Goal: Information Seeking & Learning: Check status

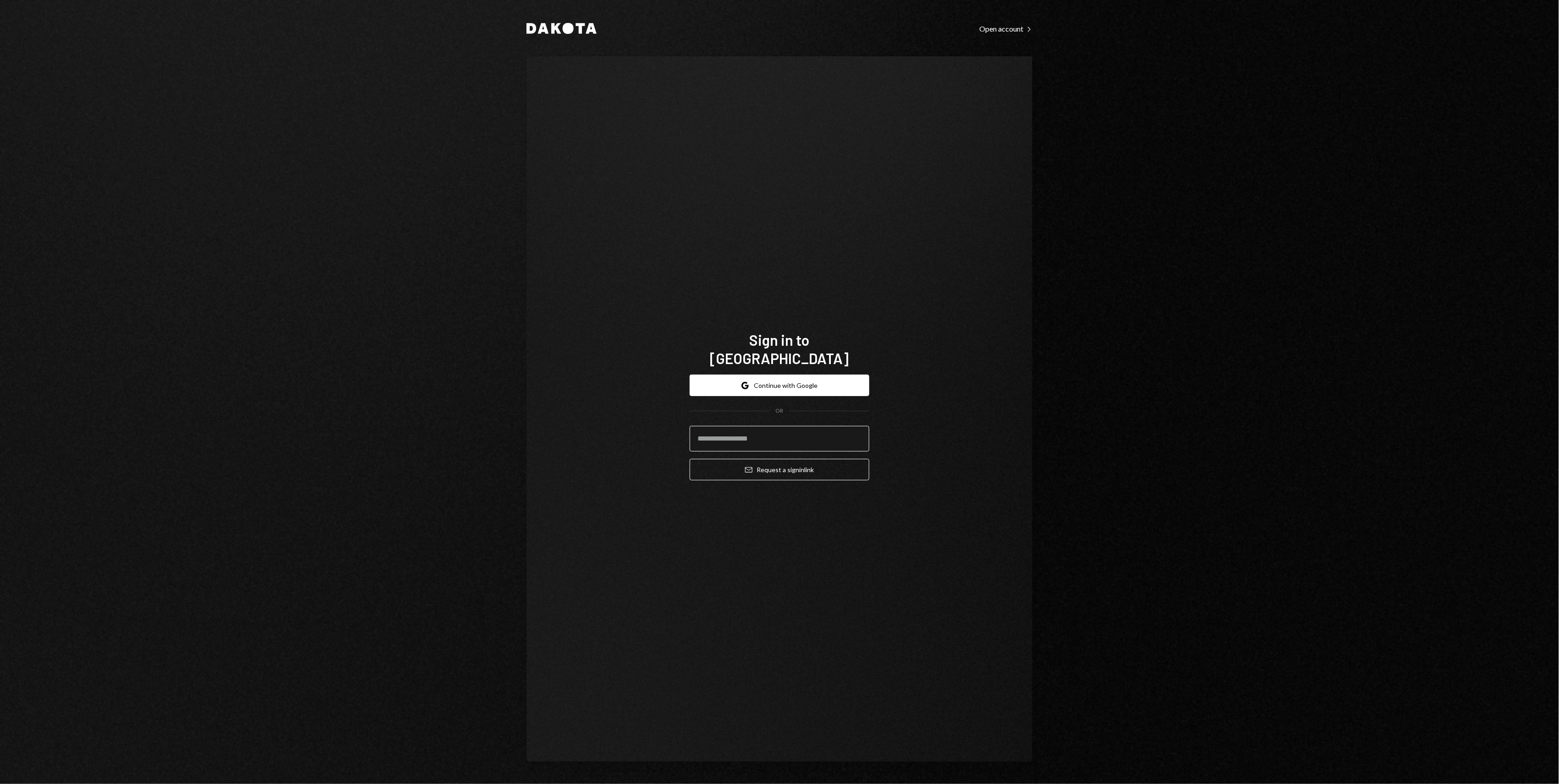
click at [732, 433] on input "email" at bounding box center [780, 439] width 180 height 25
type input "**********"
click at [752, 466] on icon "Email" at bounding box center [749, 470] width 7 height 7
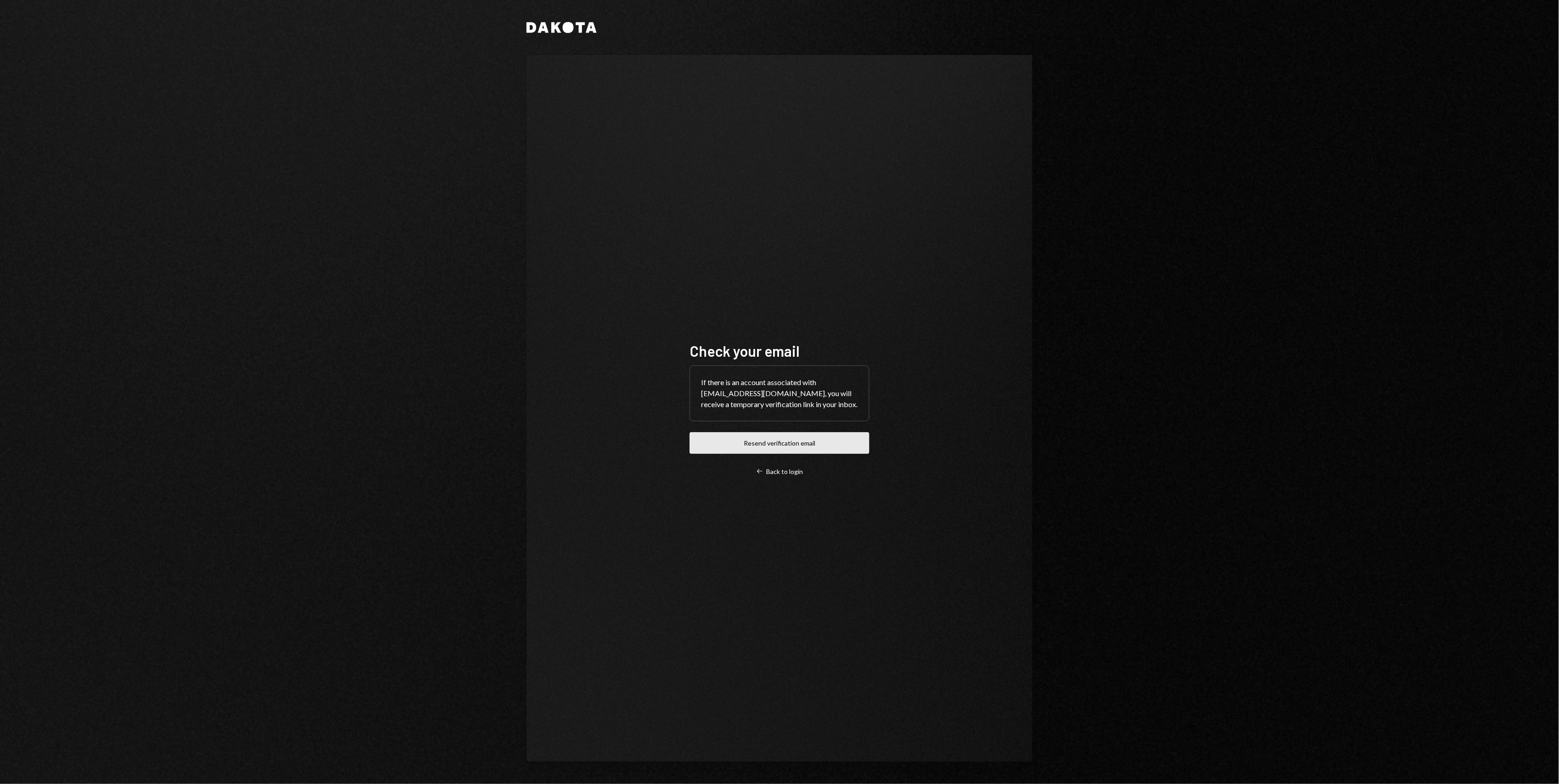
click at [784, 440] on button "Resend verification email" at bounding box center [780, 443] width 180 height 22
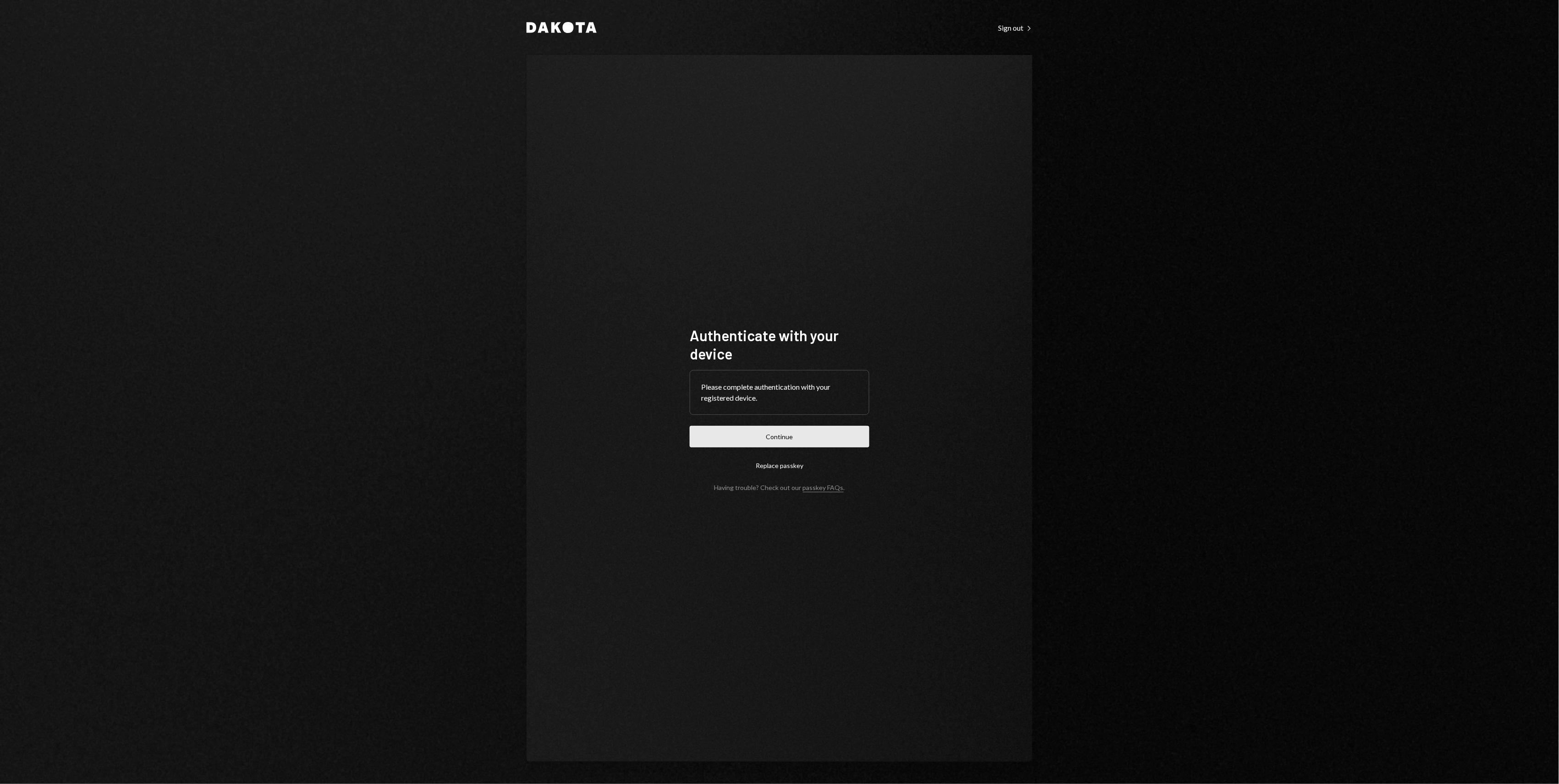
click at [827, 431] on button "Continue" at bounding box center [780, 437] width 180 height 22
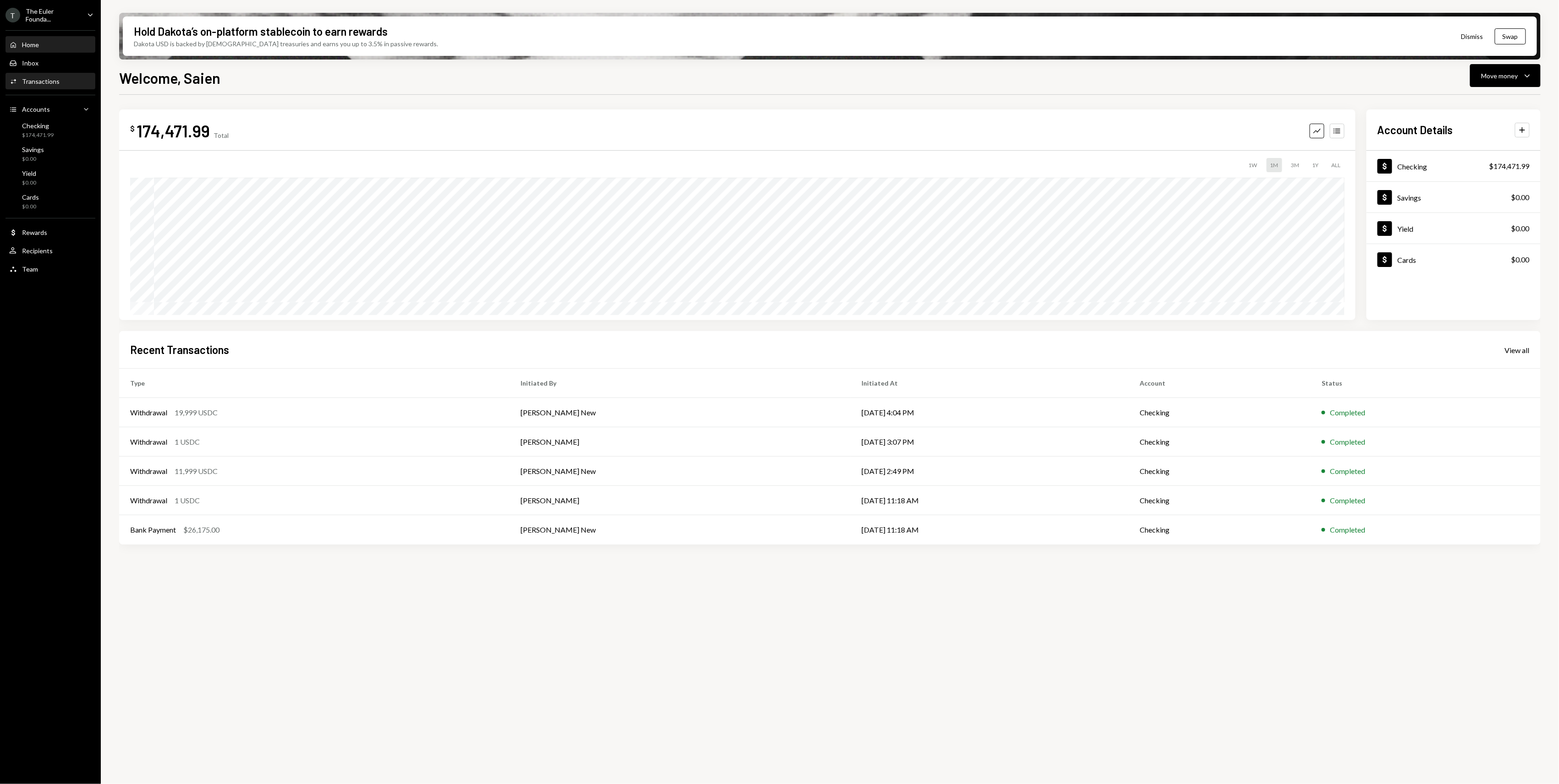
click at [42, 85] on div "Activities Transactions" at bounding box center [50, 82] width 82 height 16
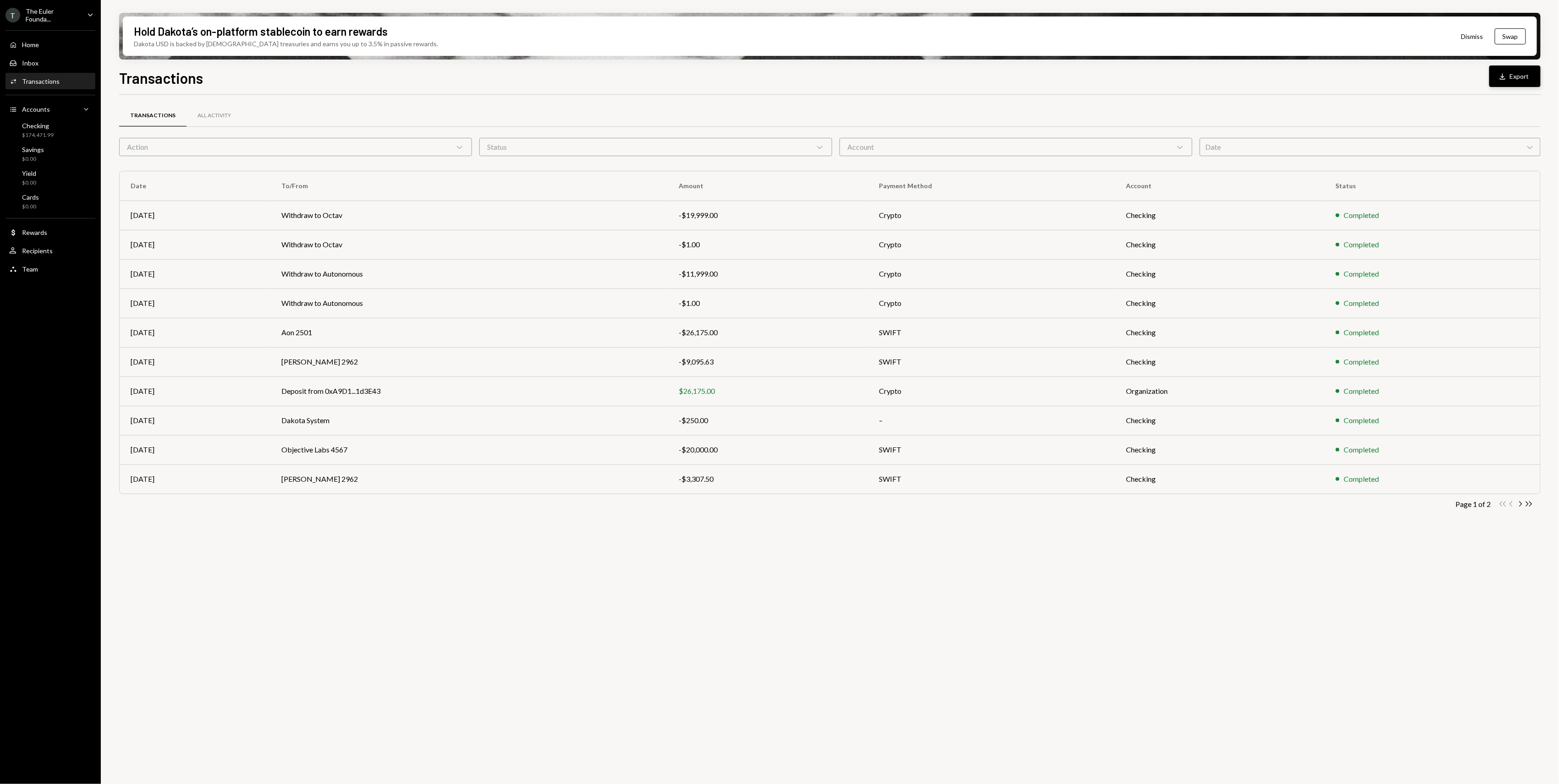
click at [1520, 76] on button "Download Export" at bounding box center [1515, 76] width 51 height 22
click at [725, 557] on div "Transactions All Activity Action Chevron Down Status Chevron Down Account Chevr…" at bounding box center [830, 445] width 1422 height 700
click at [749, 453] on div "-$20,000.00" at bounding box center [768, 449] width 179 height 11
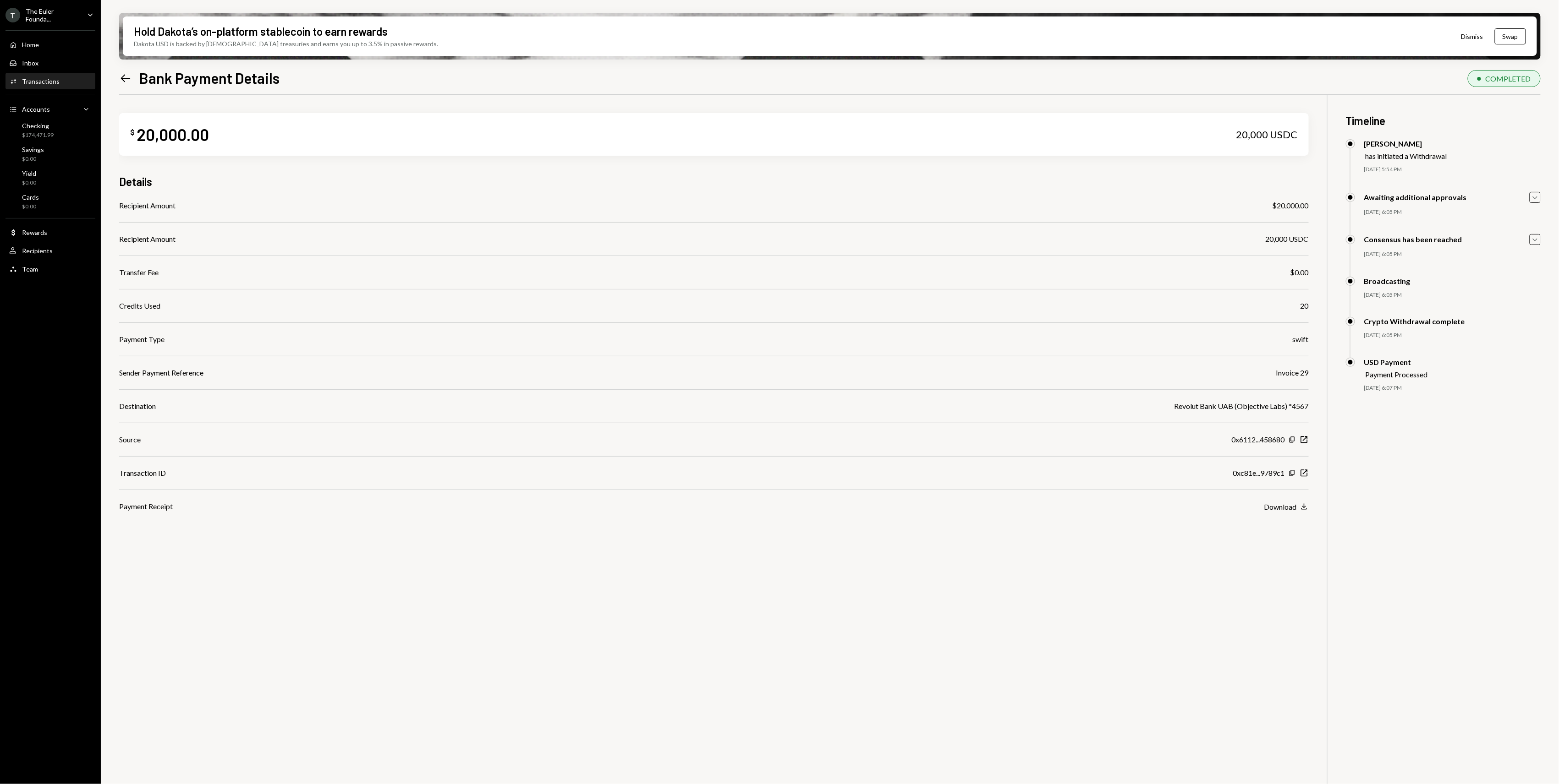
click at [121, 78] on icon at bounding box center [126, 78] width 10 height 8
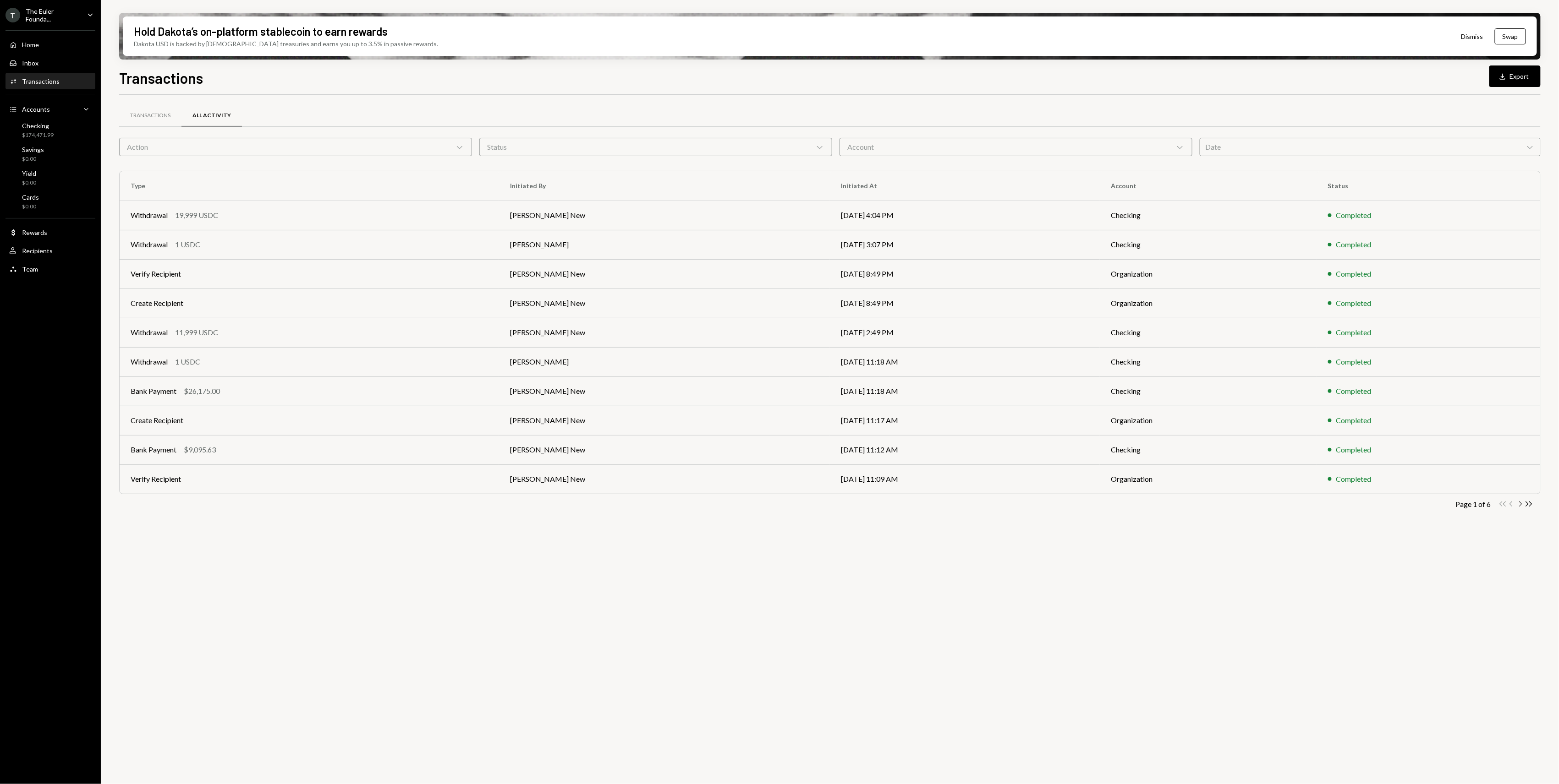
click at [1520, 503] on icon "Chevron Right" at bounding box center [1520, 504] width 8 height 8
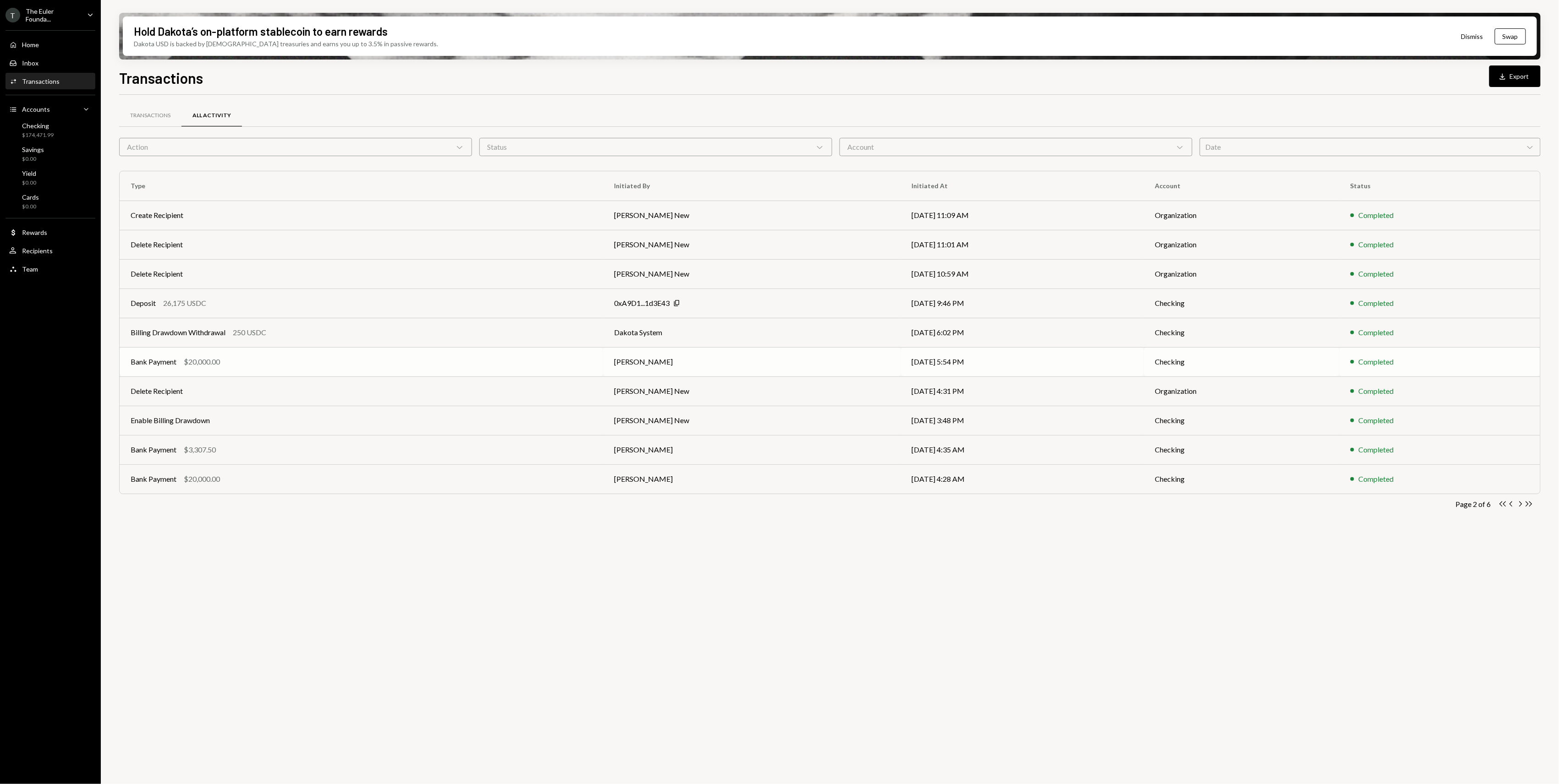
click at [432, 356] on td "Bank Payment $20,000.00" at bounding box center [361, 362] width 484 height 29
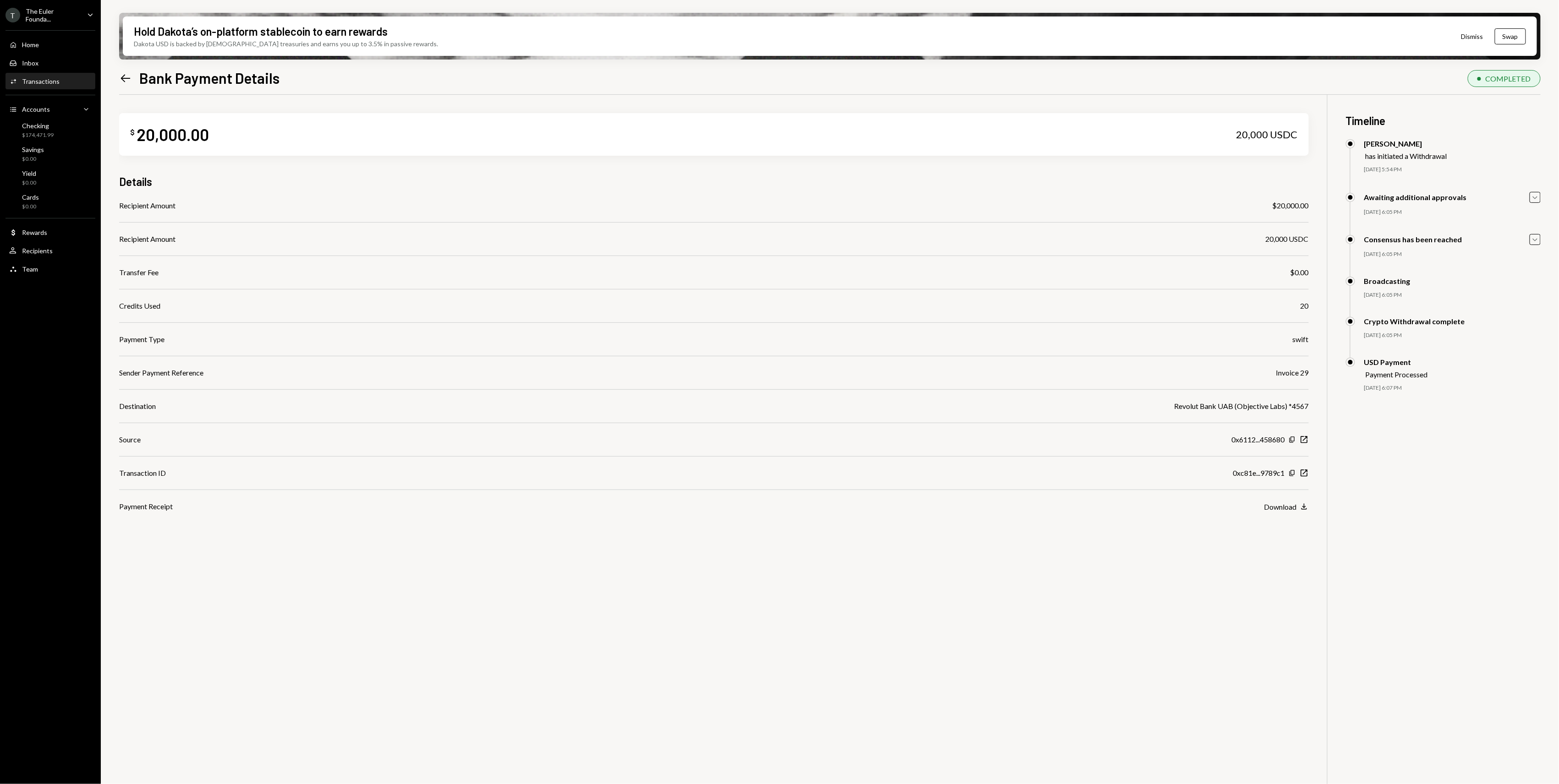
click at [128, 75] on icon "Left Arrow" at bounding box center [125, 78] width 13 height 13
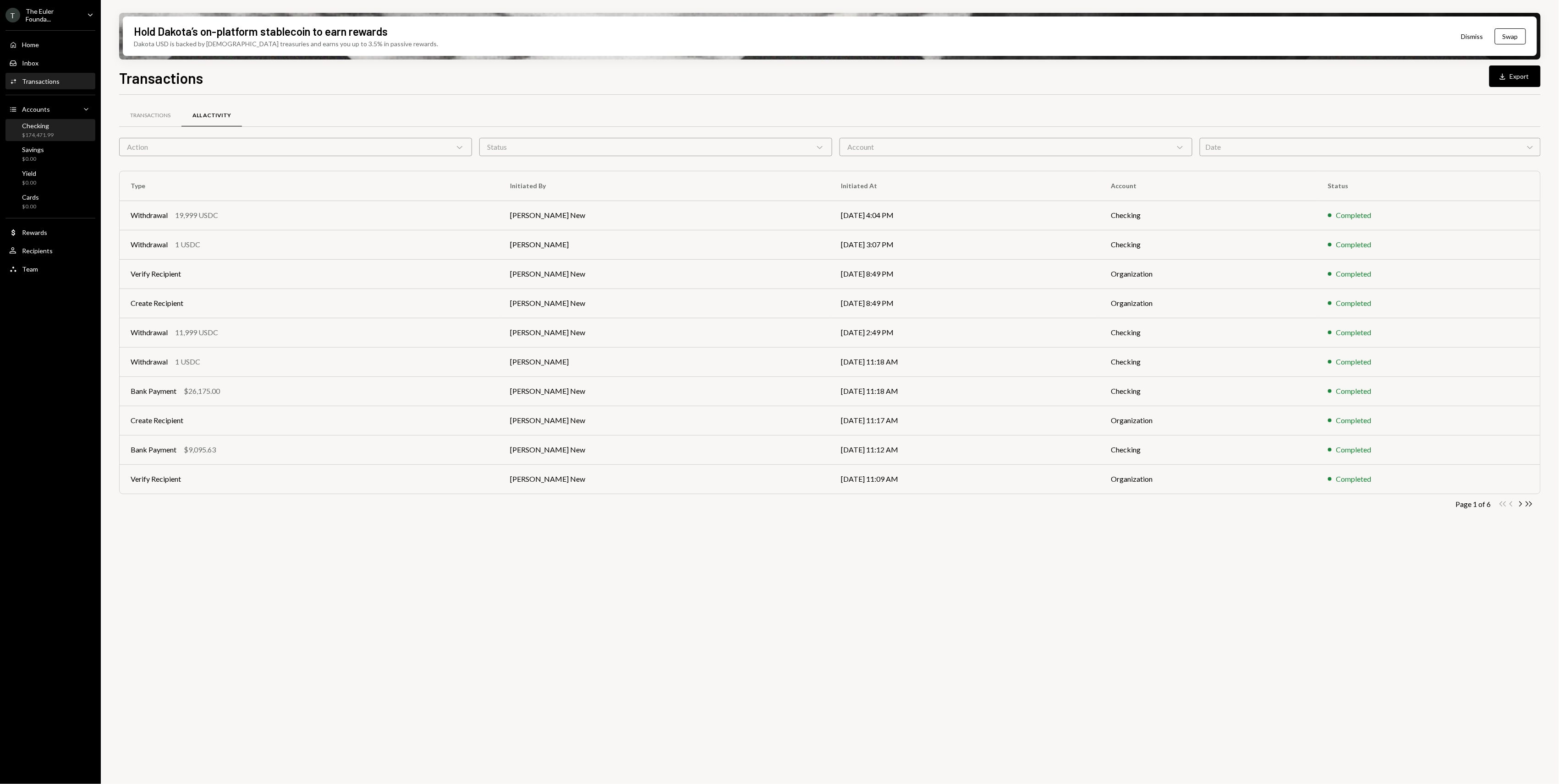
click at [34, 123] on div "Checking" at bounding box center [38, 125] width 31 height 8
